Goal: Find specific page/section: Find specific page/section

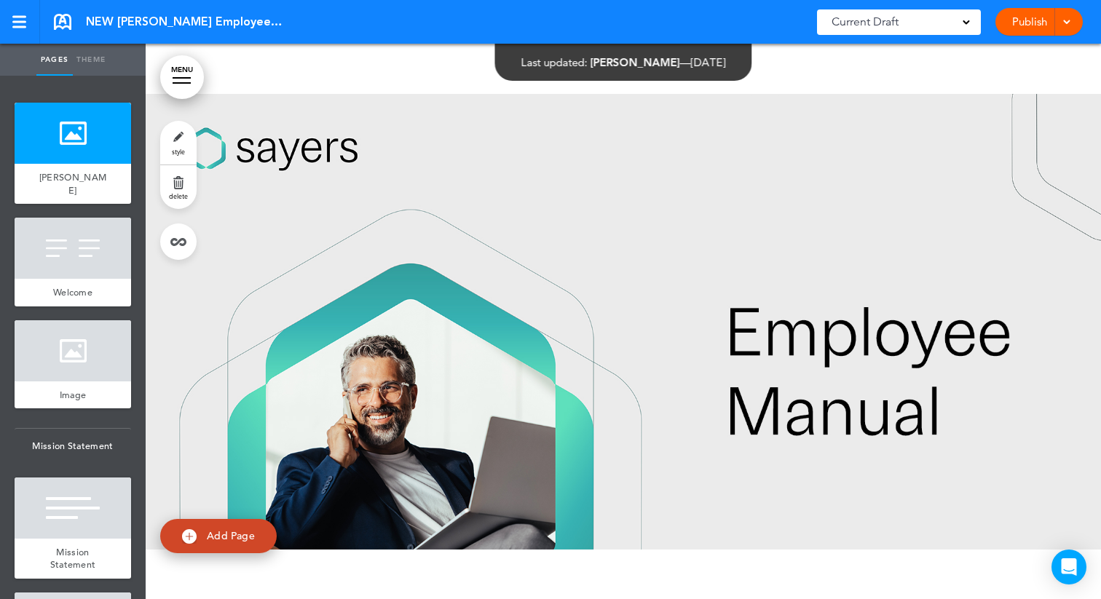
drag, startPoint x: 268, startPoint y: 23, endPoint x: 252, endPoint y: 22, distance: 16.0
click at [252, 22] on div "NEW [PERSON_NAME] Employee Manual Saved! Current Draft CURRENT DRAFT 1.0 ([DATE…" at bounding box center [550, 22] width 1101 height 44
click at [252, 22] on span "NEW [PERSON_NAME] Employee Manual" at bounding box center [184, 22] width 197 height 16
click at [222, 22] on span "NEW [PERSON_NAME] Employee Manual" at bounding box center [184, 22] width 197 height 16
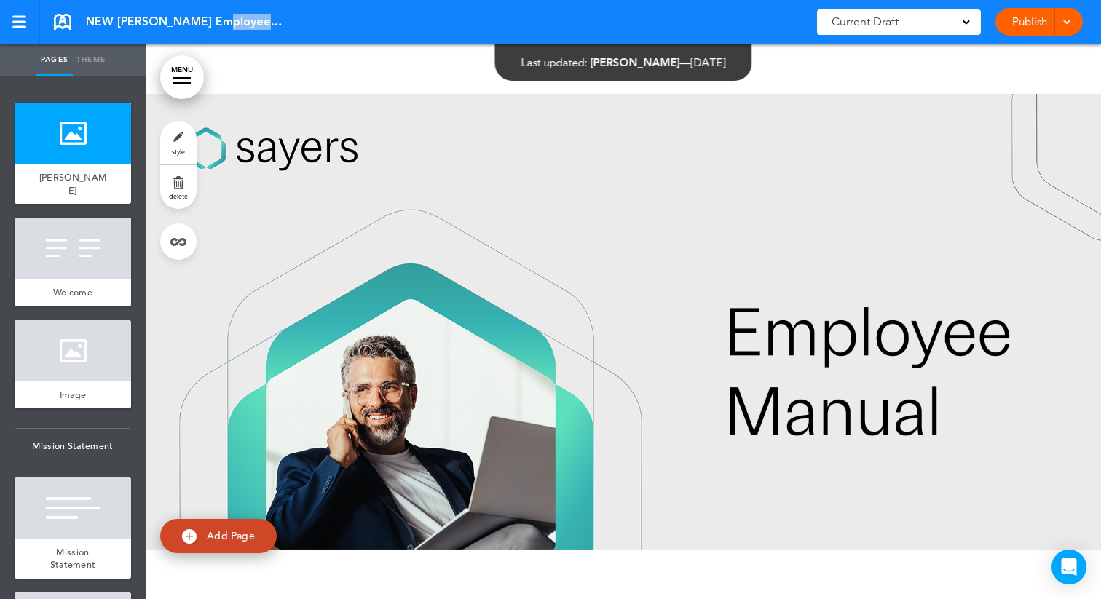
click at [222, 22] on span "NEW [PERSON_NAME] Employee Manual" at bounding box center [184, 22] width 197 height 16
click at [283, 22] on div "NEW [PERSON_NAME] Employee Manual Saved! Current Draft CURRENT DRAFT 1.0 ([DATE…" at bounding box center [550, 22] width 1101 height 44
drag, startPoint x: 263, startPoint y: 22, endPoint x: 252, endPoint y: 23, distance: 10.9
click at [252, 23] on div "NEW [PERSON_NAME] Employee Manual Saved! Current Draft CURRENT DRAFT 1.0 ([DATE…" at bounding box center [550, 22] width 1101 height 44
copy div "NEW [PERSON_NAME] Employee Manual"
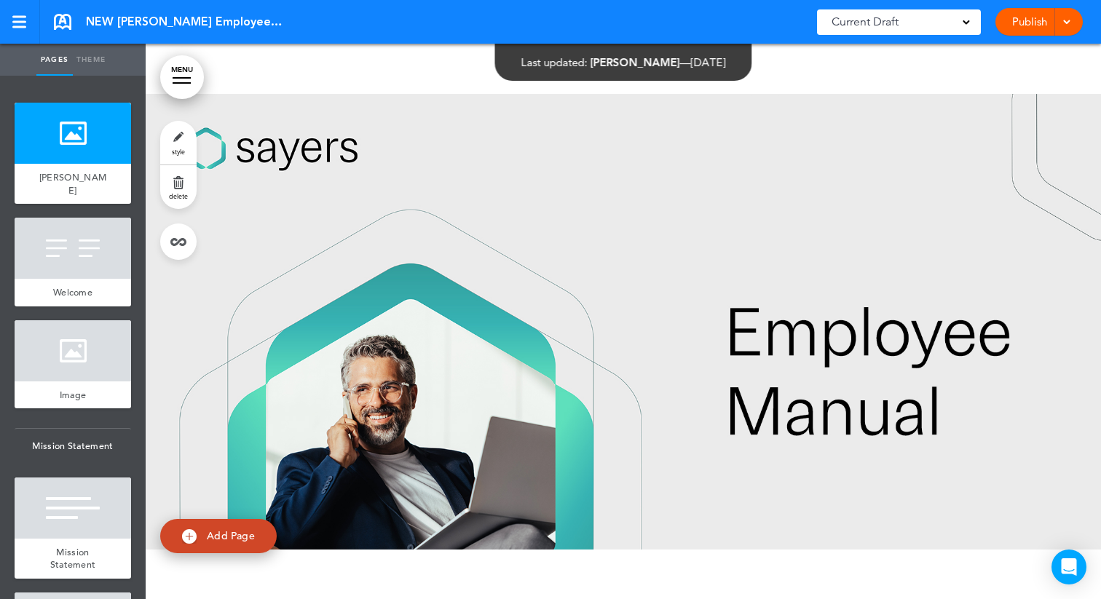
click at [903, 19] on div "Current Draft" at bounding box center [899, 21] width 164 height 25
